Goal: Information Seeking & Learning: Understand process/instructions

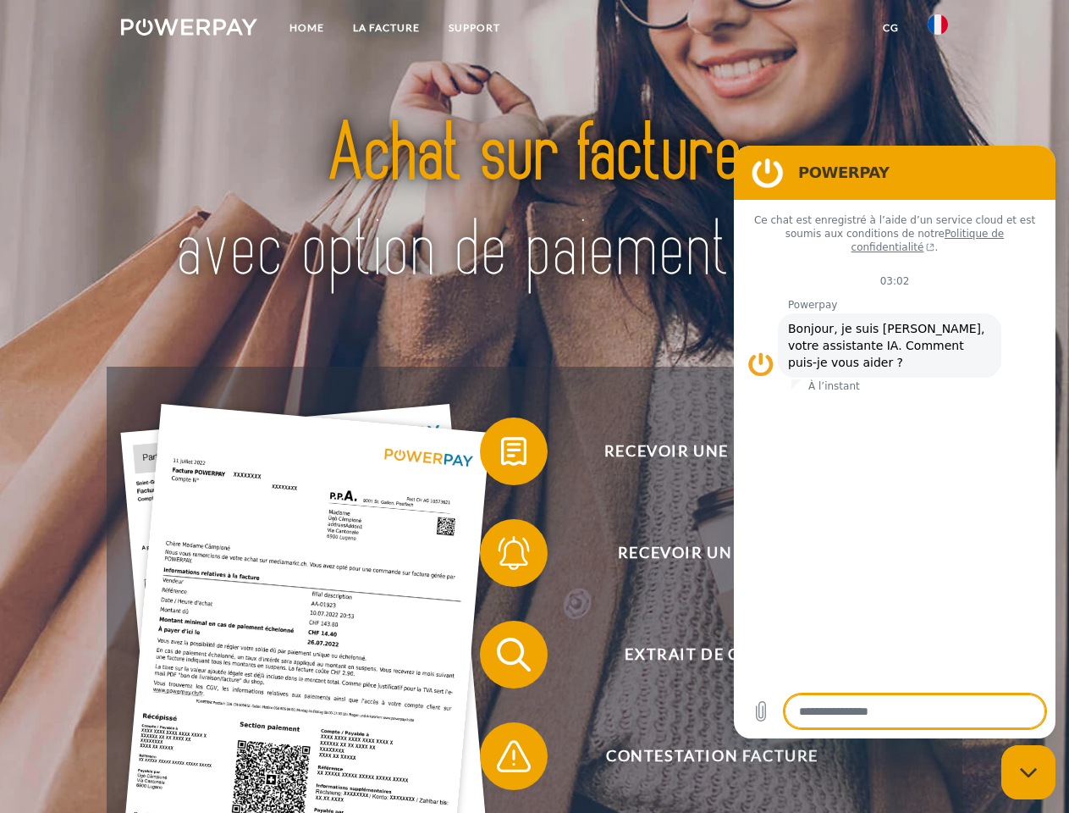
click at [189, 30] on img at bounding box center [189, 27] width 136 height 17
click at [938, 30] on img at bounding box center [938, 24] width 20 height 20
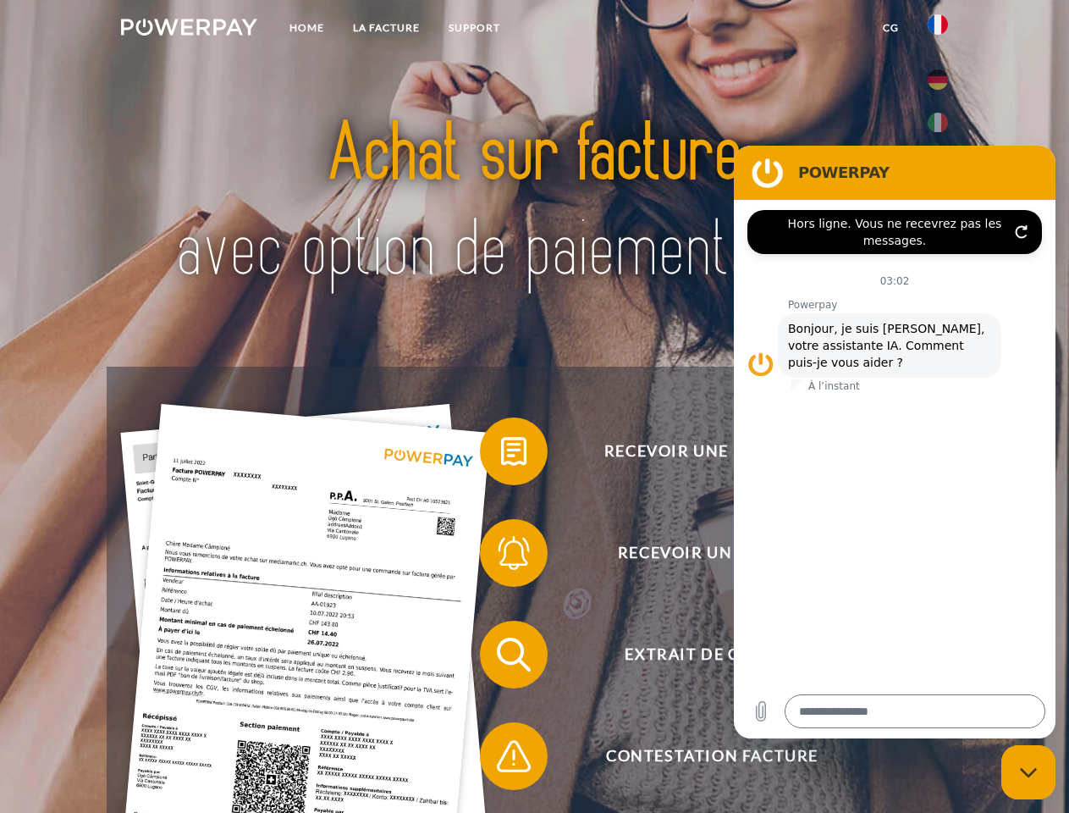
click at [891, 28] on link "CG" at bounding box center [891, 28] width 45 height 30
click at [501, 455] on span at bounding box center [488, 451] width 85 height 85
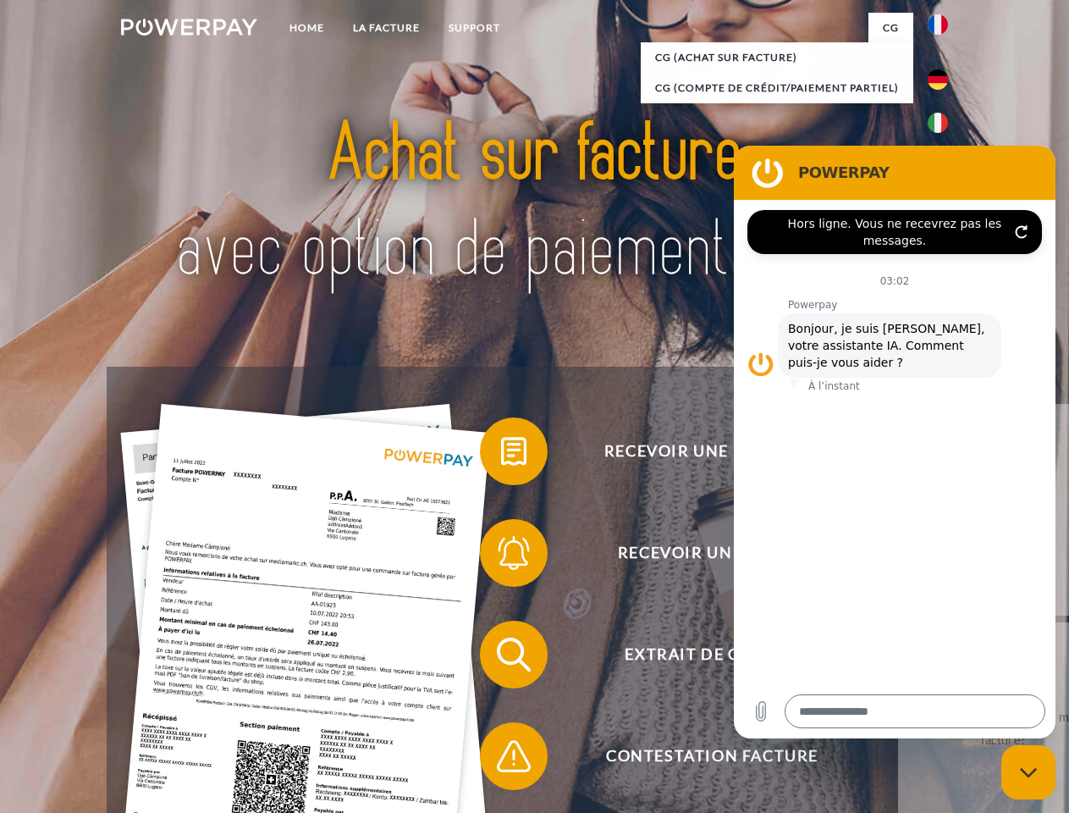
click at [501, 556] on span at bounding box center [488, 553] width 85 height 85
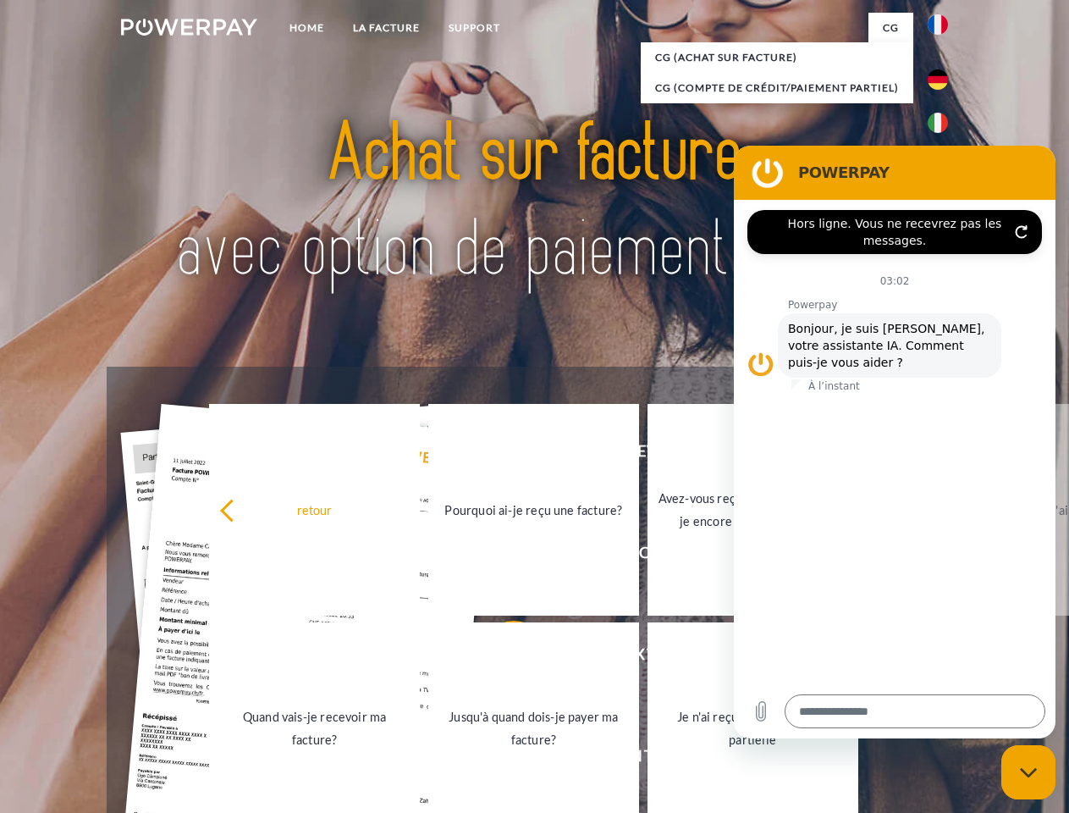
click at [501, 658] on link "Jusqu'à quand dois-je payer ma facture?" at bounding box center [533, 728] width 211 height 212
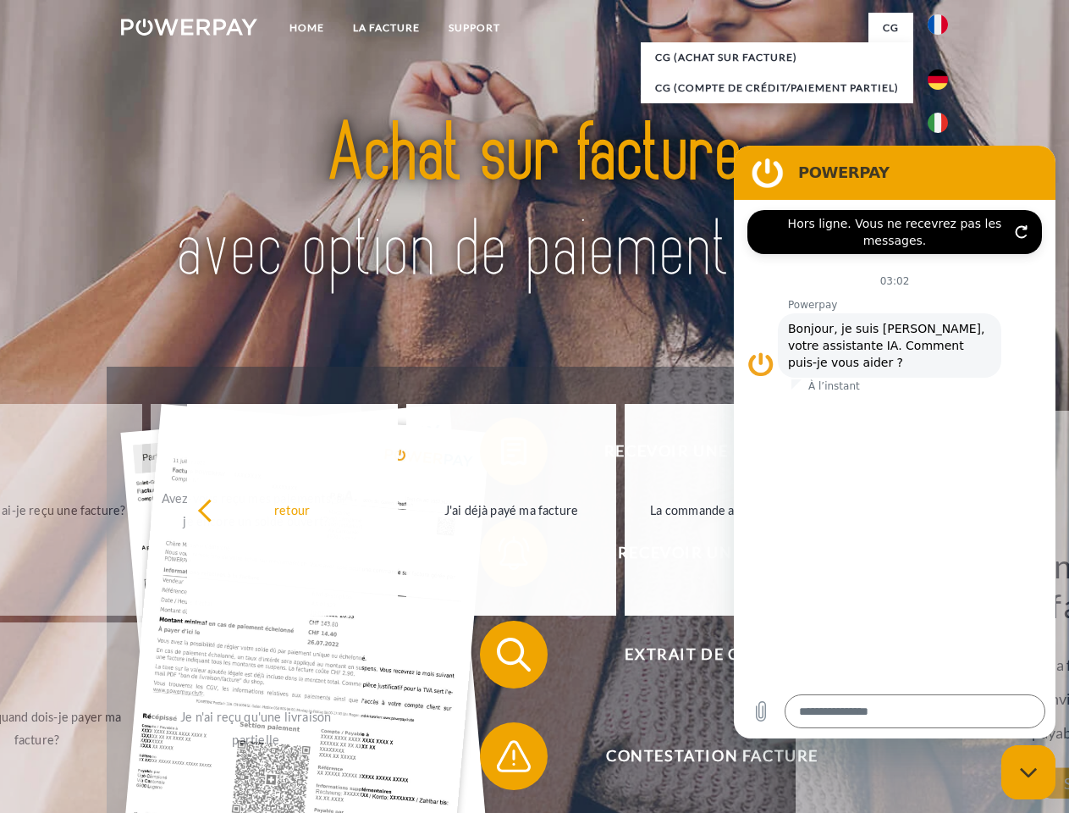
click at [501, 760] on span at bounding box center [488, 756] width 85 height 85
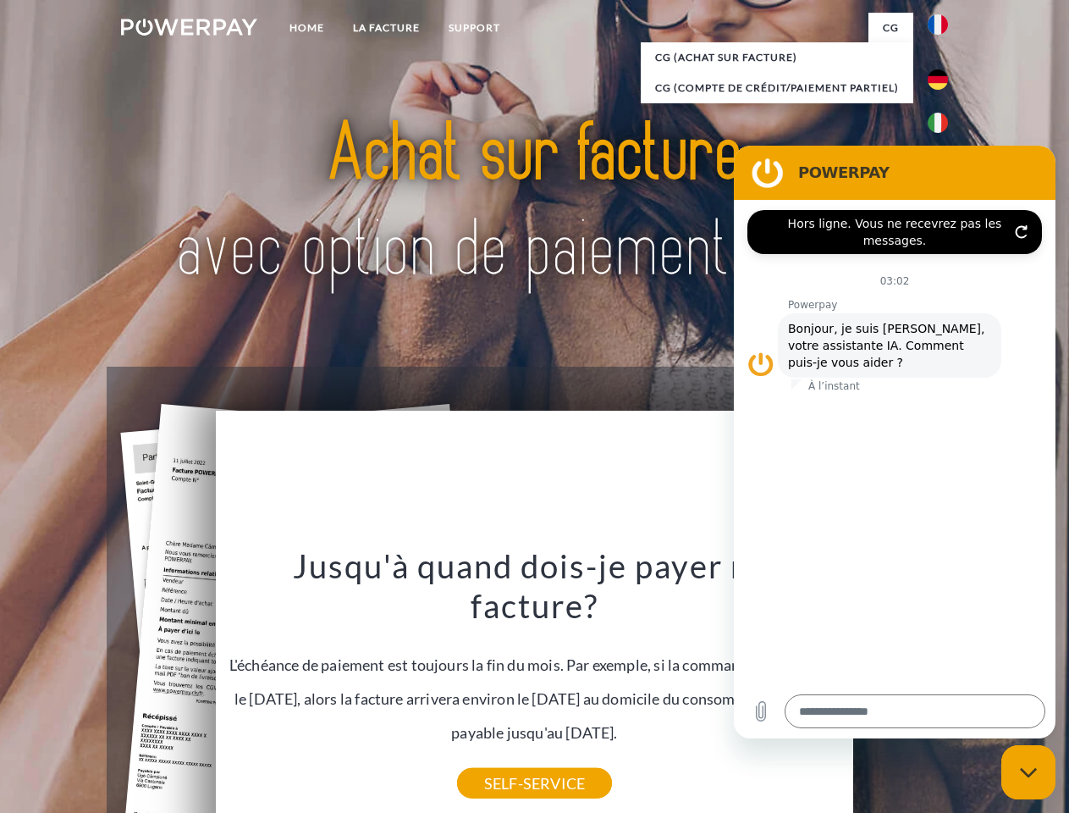
click at [1029, 772] on icon "Fermer la fenêtre de messagerie" at bounding box center [1029, 772] width 18 height 11
type textarea "*"
